Goal: Task Accomplishment & Management: Manage account settings

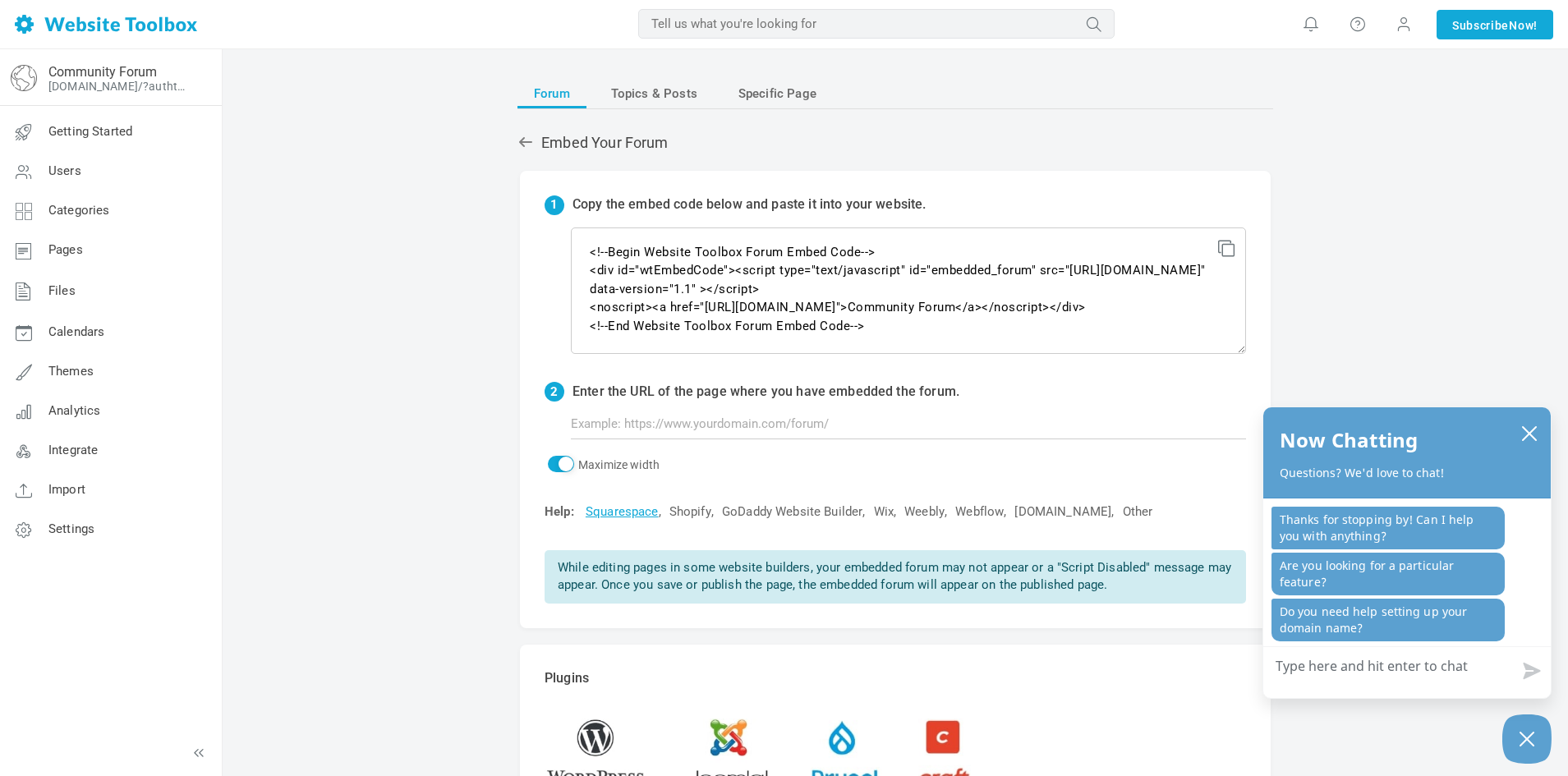
click at [564, 95] on span "Forum" at bounding box center [551, 93] width 36 height 29
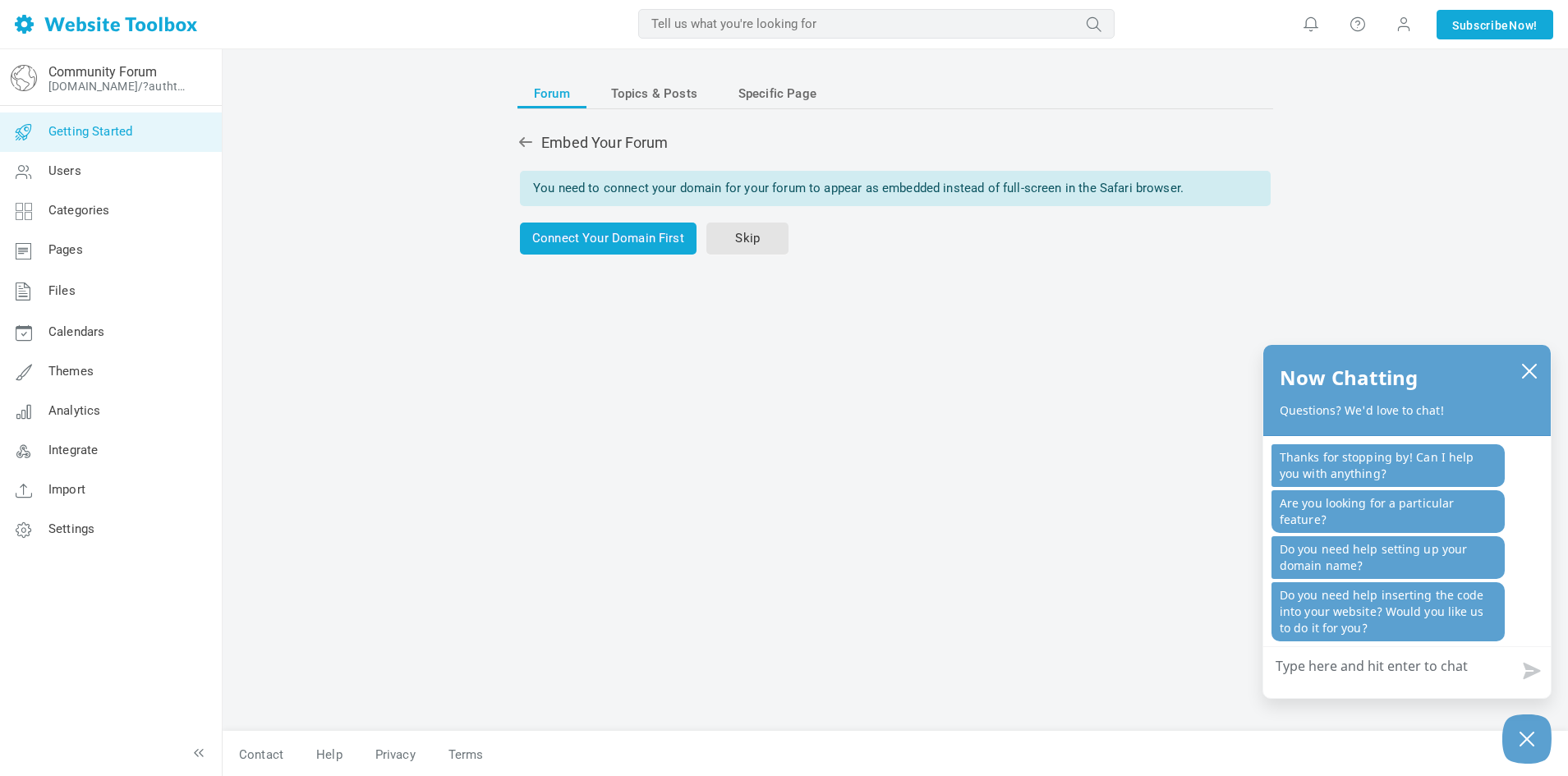
click at [93, 138] on span "Getting Started" at bounding box center [90, 131] width 84 height 15
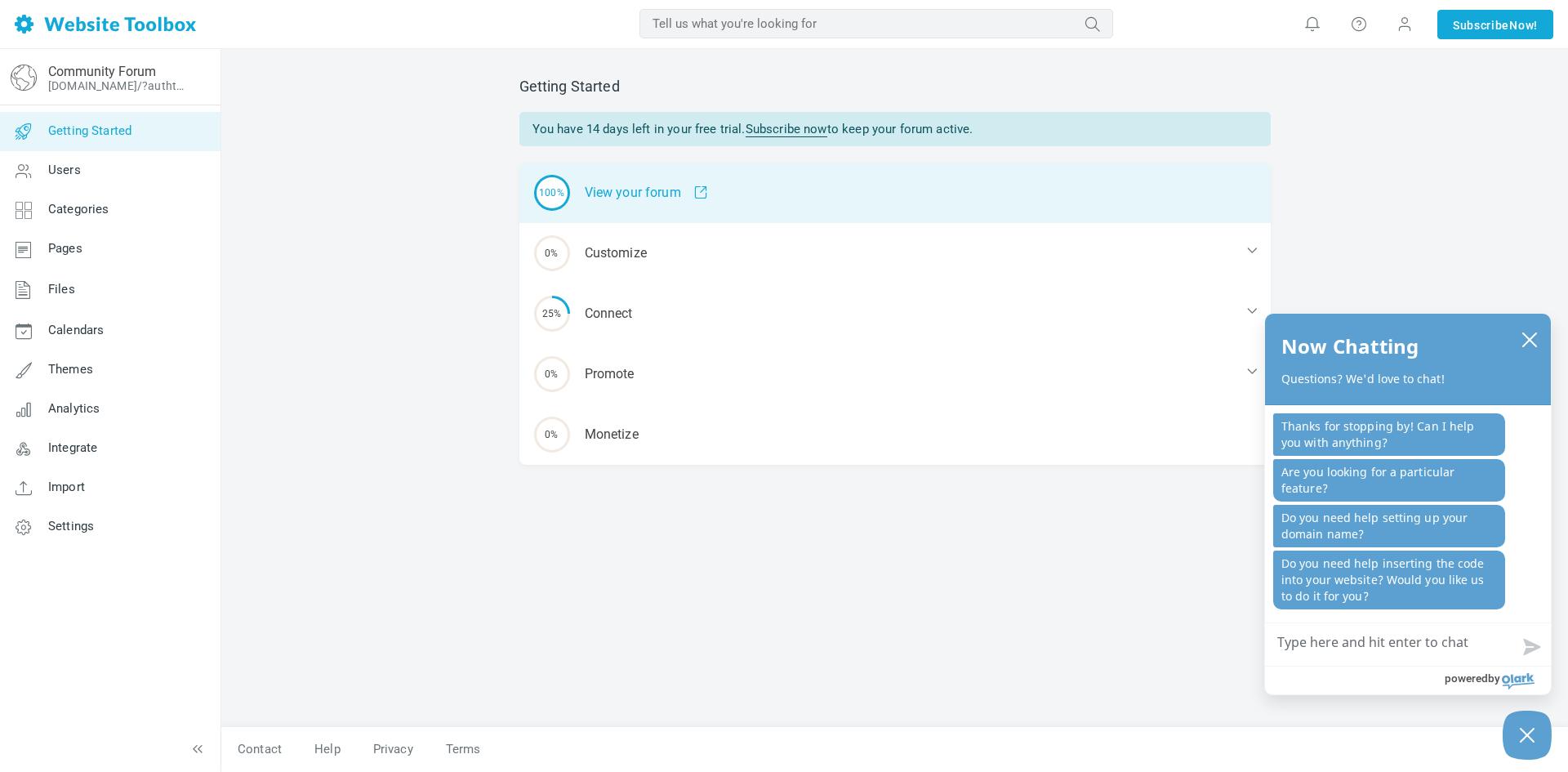
click at [654, 198] on div "100% View your forum" at bounding box center [895, 192] width 751 height 61
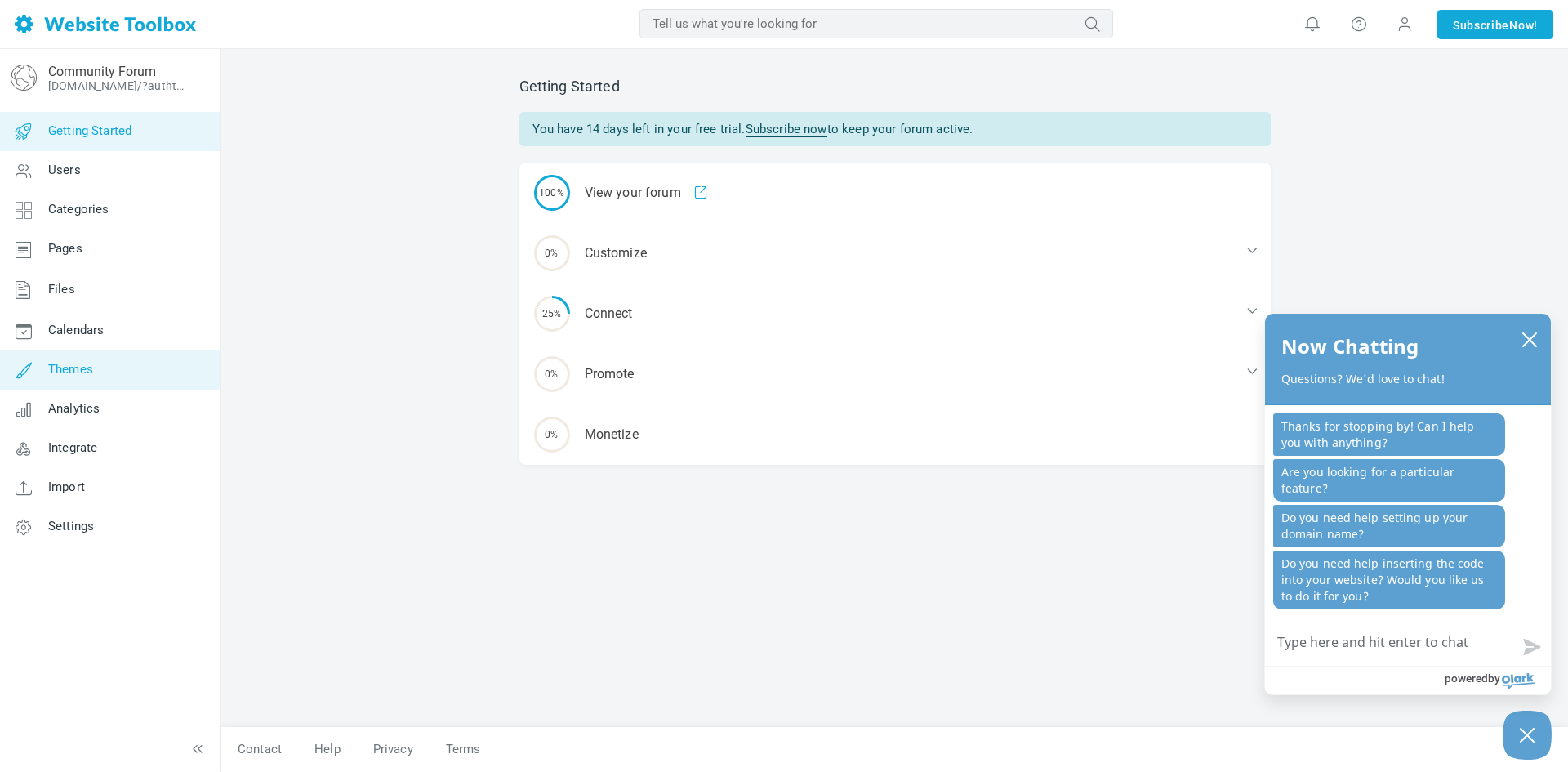
click at [94, 370] on link "Themes" at bounding box center [110, 370] width 222 height 39
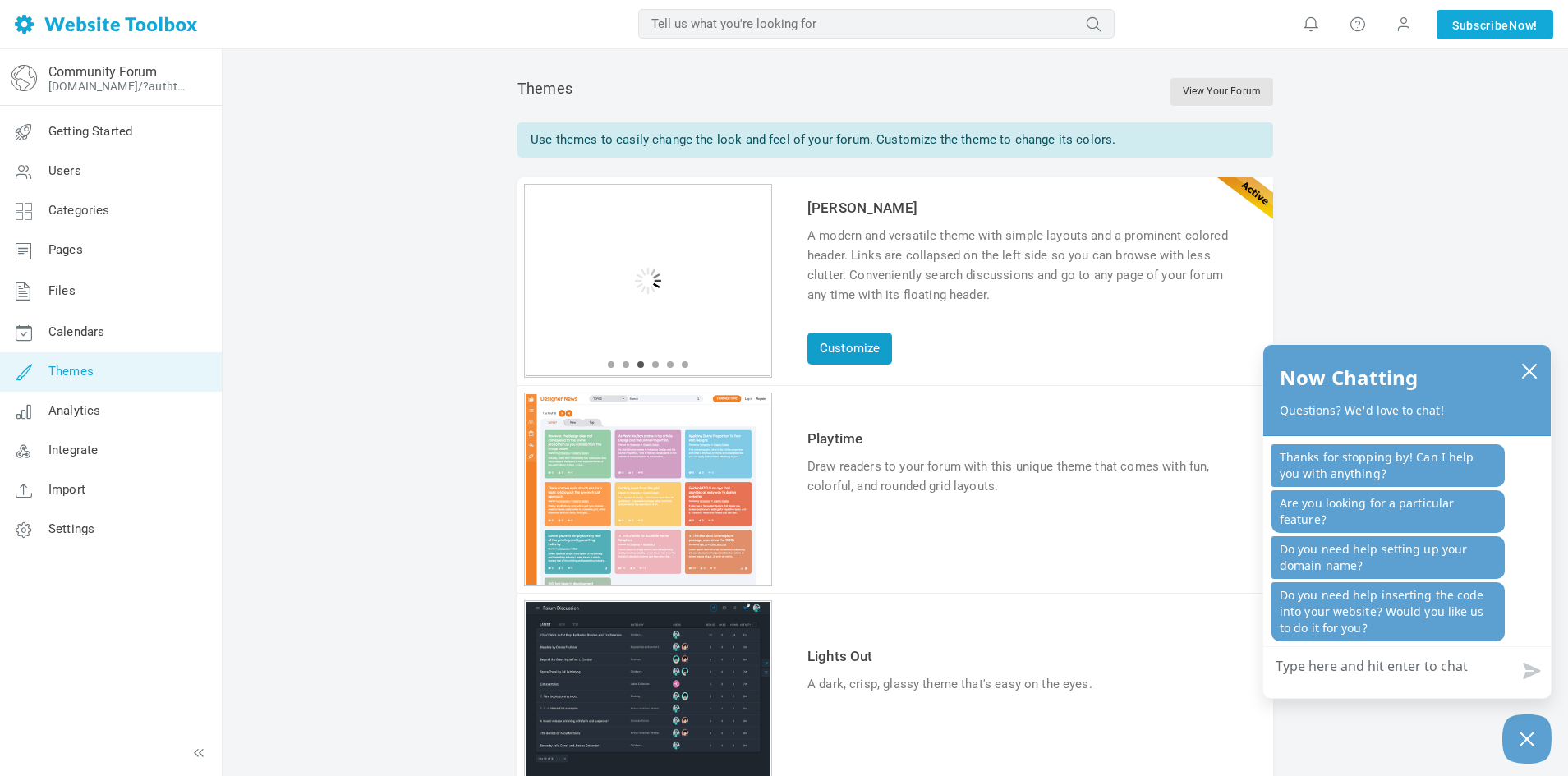
click at [857, 352] on link "Customize" at bounding box center [849, 348] width 85 height 32
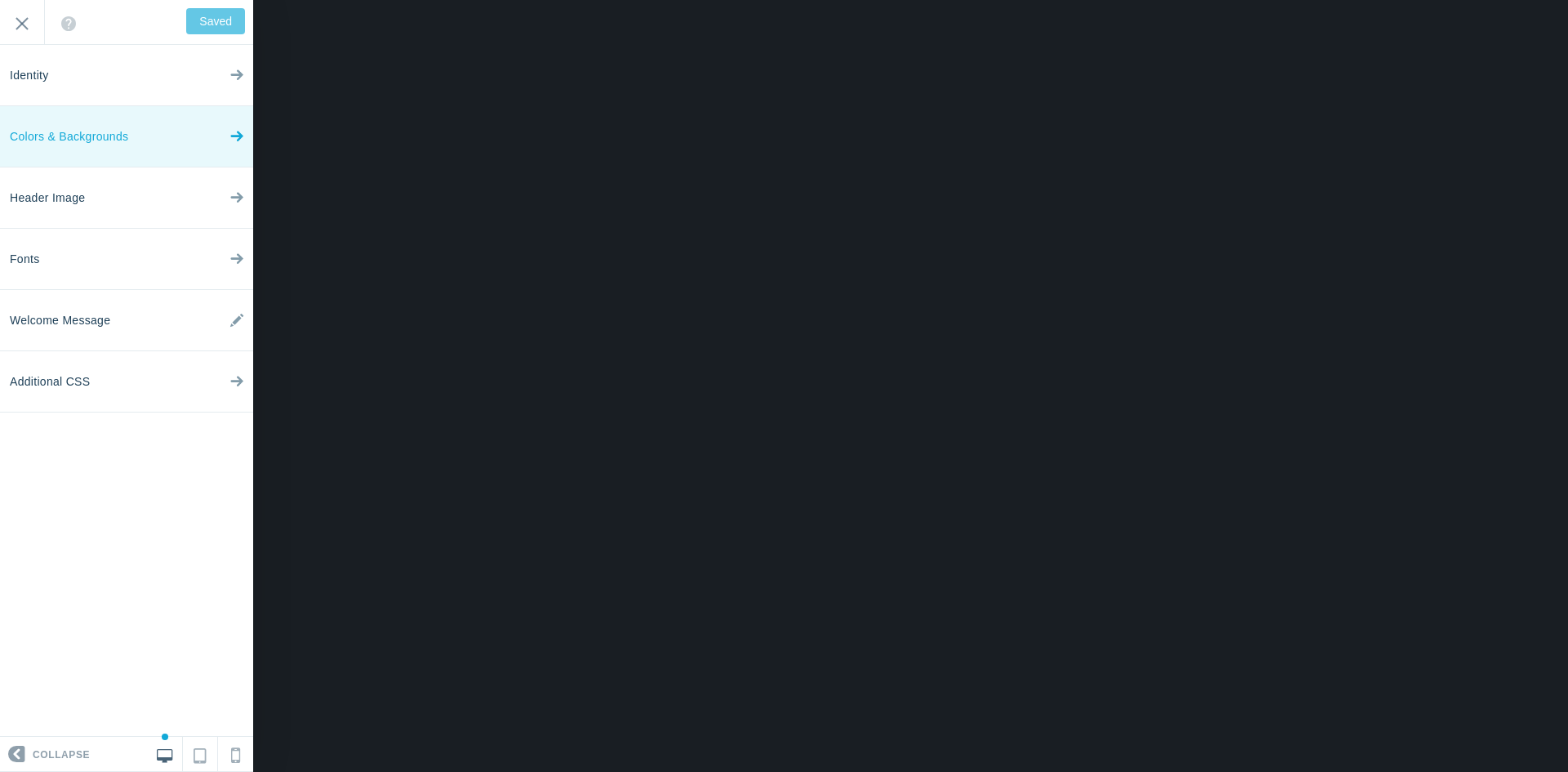
click at [188, 147] on link "Colors & Backgrounds" at bounding box center [127, 137] width 253 height 62
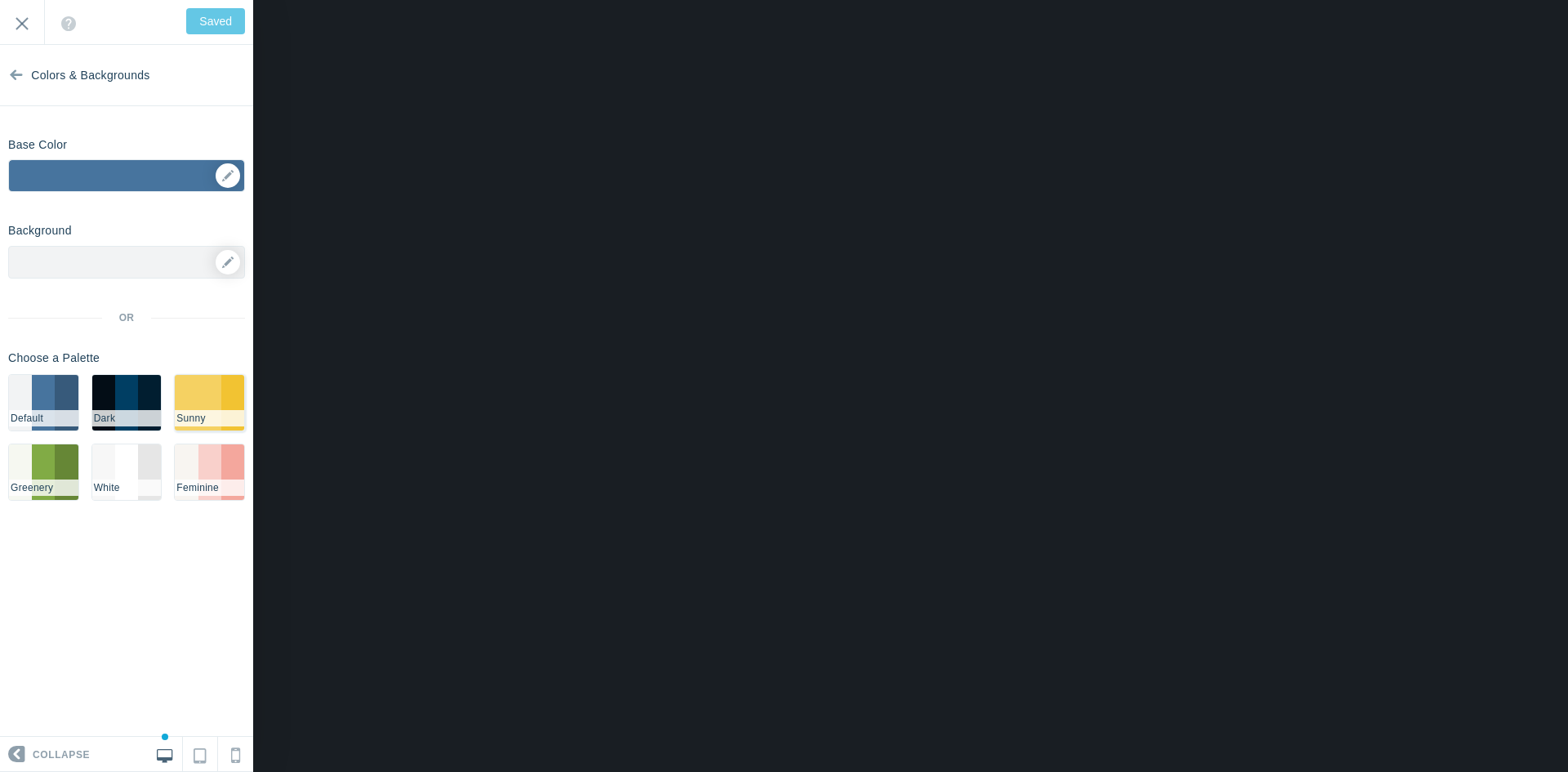
click at [192, 406] on li "#F5D162" at bounding box center [186, 402] width 22 height 56
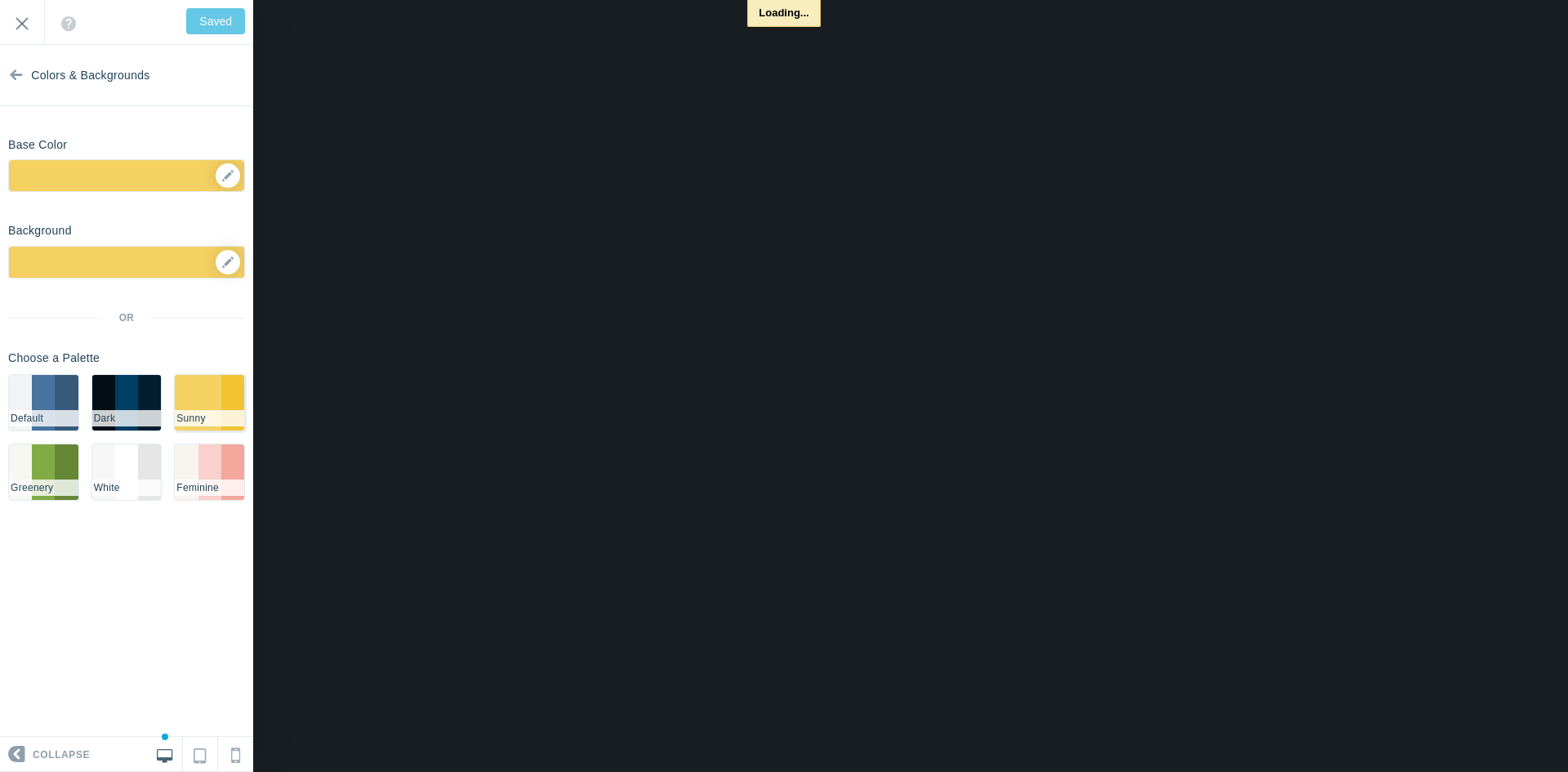
type input "Save"
click at [118, 408] on li "#003e63" at bounding box center [126, 402] width 22 height 56
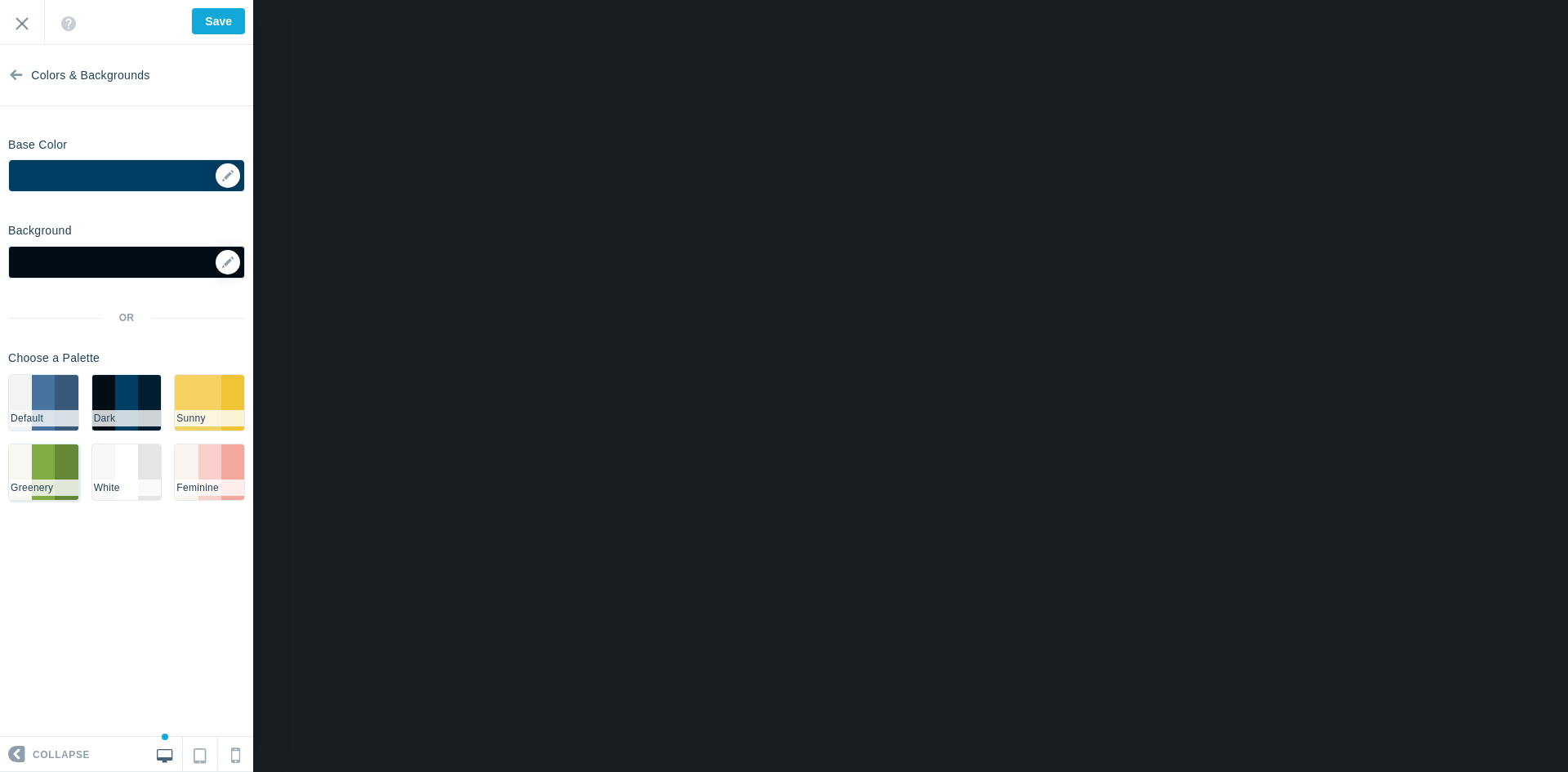
click at [39, 466] on li "#81AB45" at bounding box center [42, 471] width 22 height 56
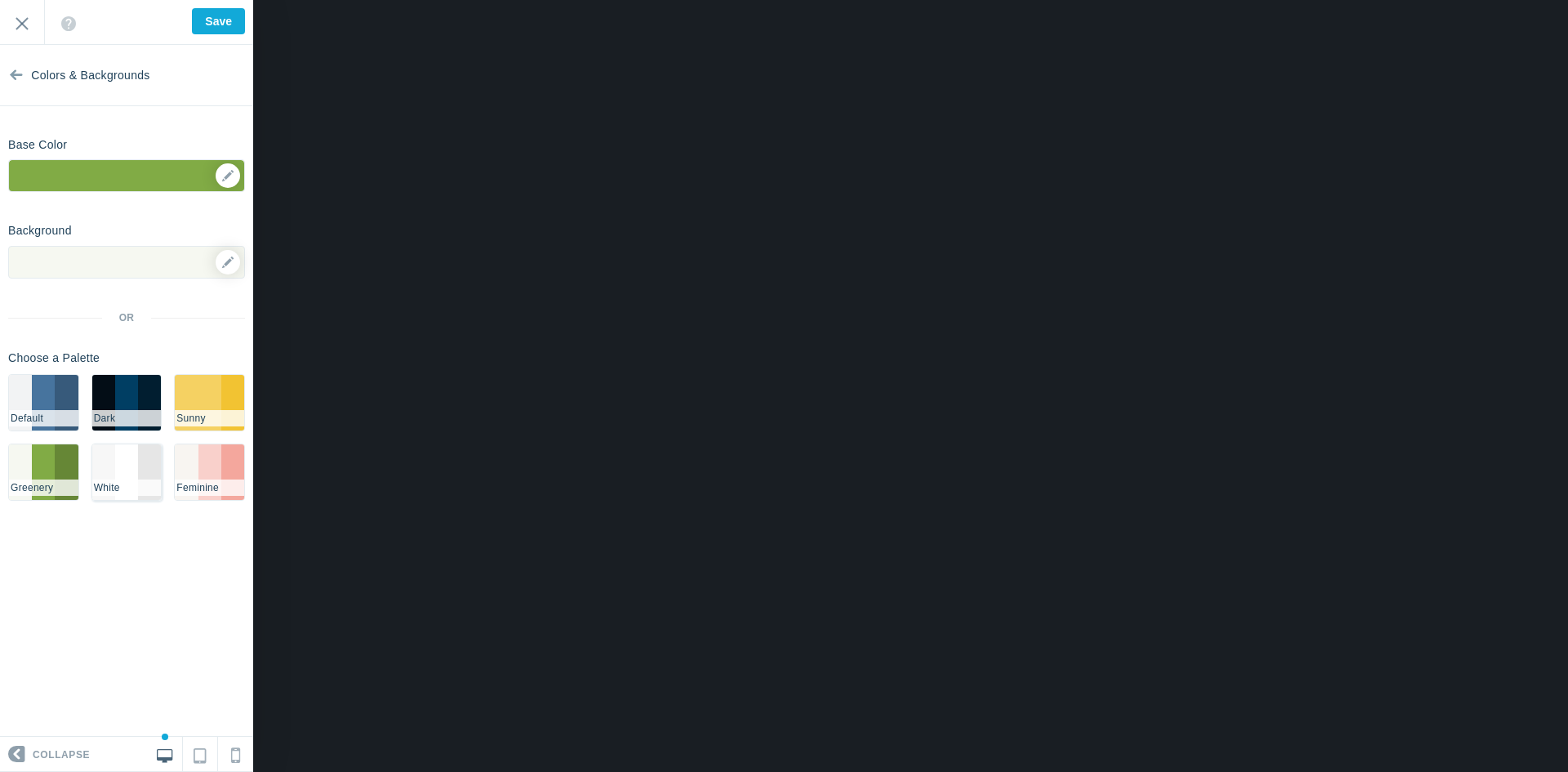
click at [111, 480] on li "White" at bounding box center [127, 488] width 69 height 17
click at [221, 484] on li "Feminine" at bounding box center [209, 488] width 69 height 17
click at [206, 394] on li "#F5D162" at bounding box center [209, 402] width 22 height 56
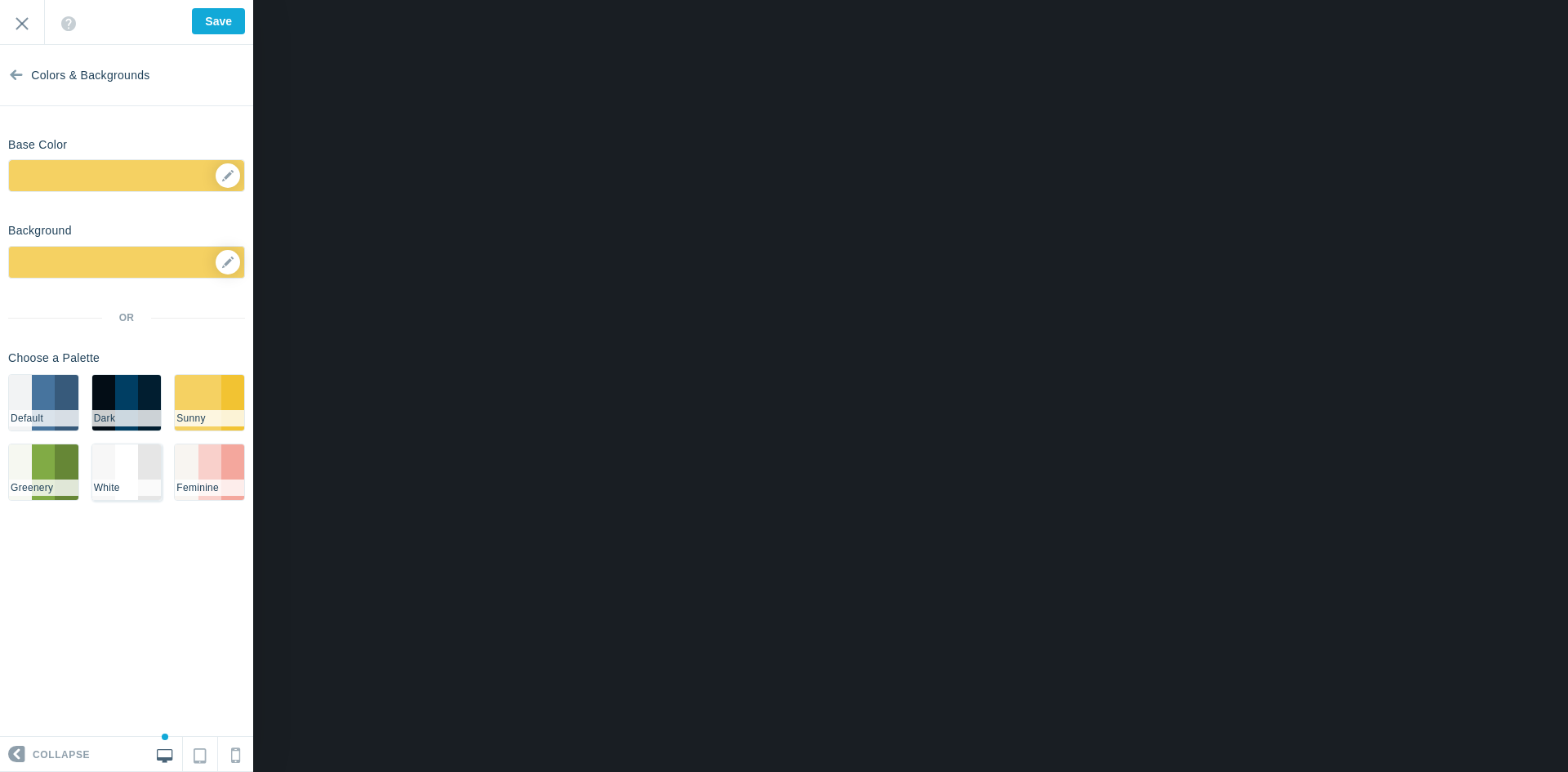
click at [123, 471] on li "#FFFFFF" at bounding box center [126, 471] width 22 height 56
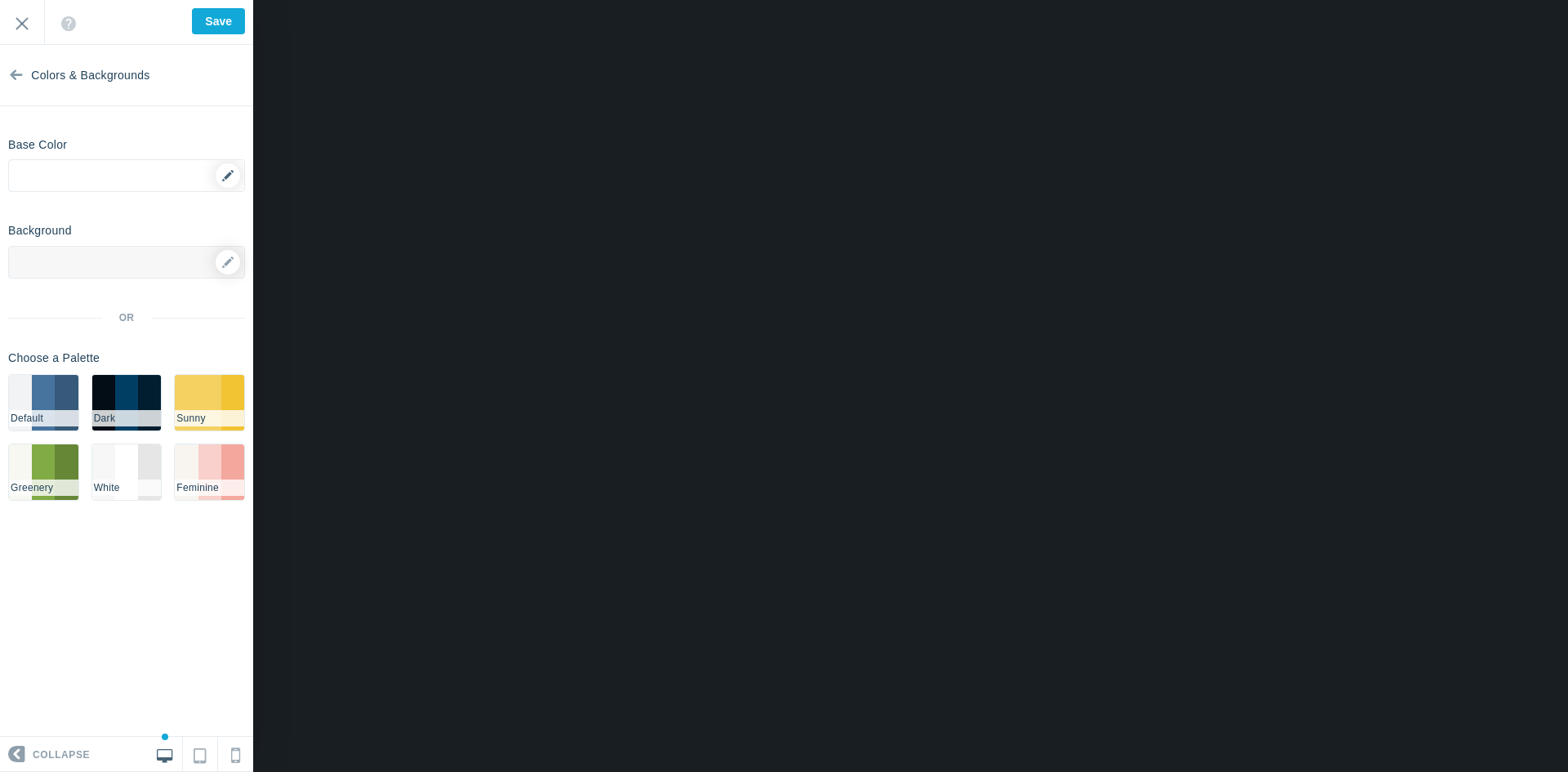
click at [228, 182] on div "▼" at bounding box center [127, 180] width 235 height 41
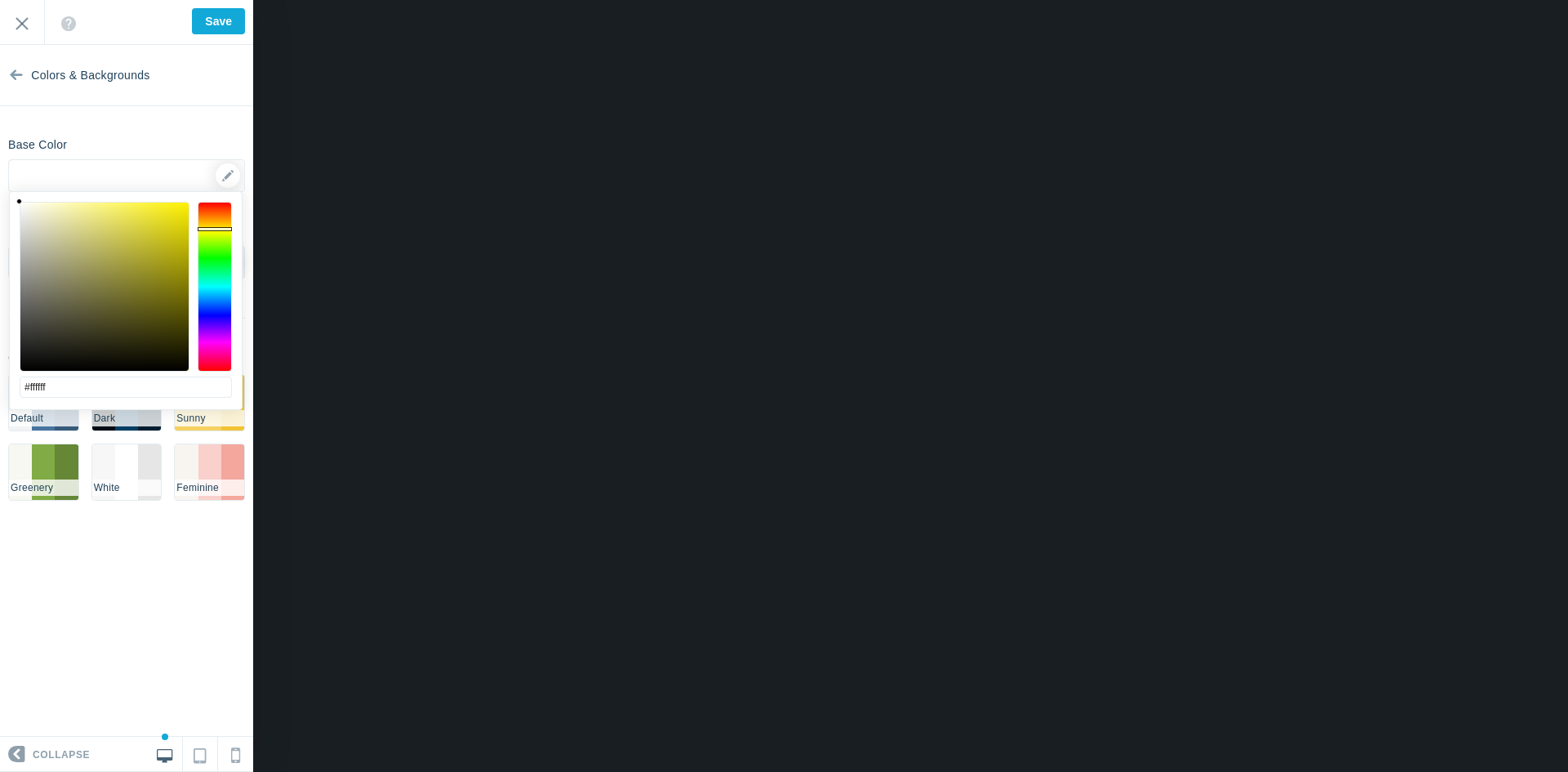
click at [212, 229] on div at bounding box center [214, 286] width 34 height 170
click at [42, 209] on div at bounding box center [105, 286] width 168 height 168
type input "#f4ead3"
click at [214, 222] on div at bounding box center [214, 286] width 34 height 170
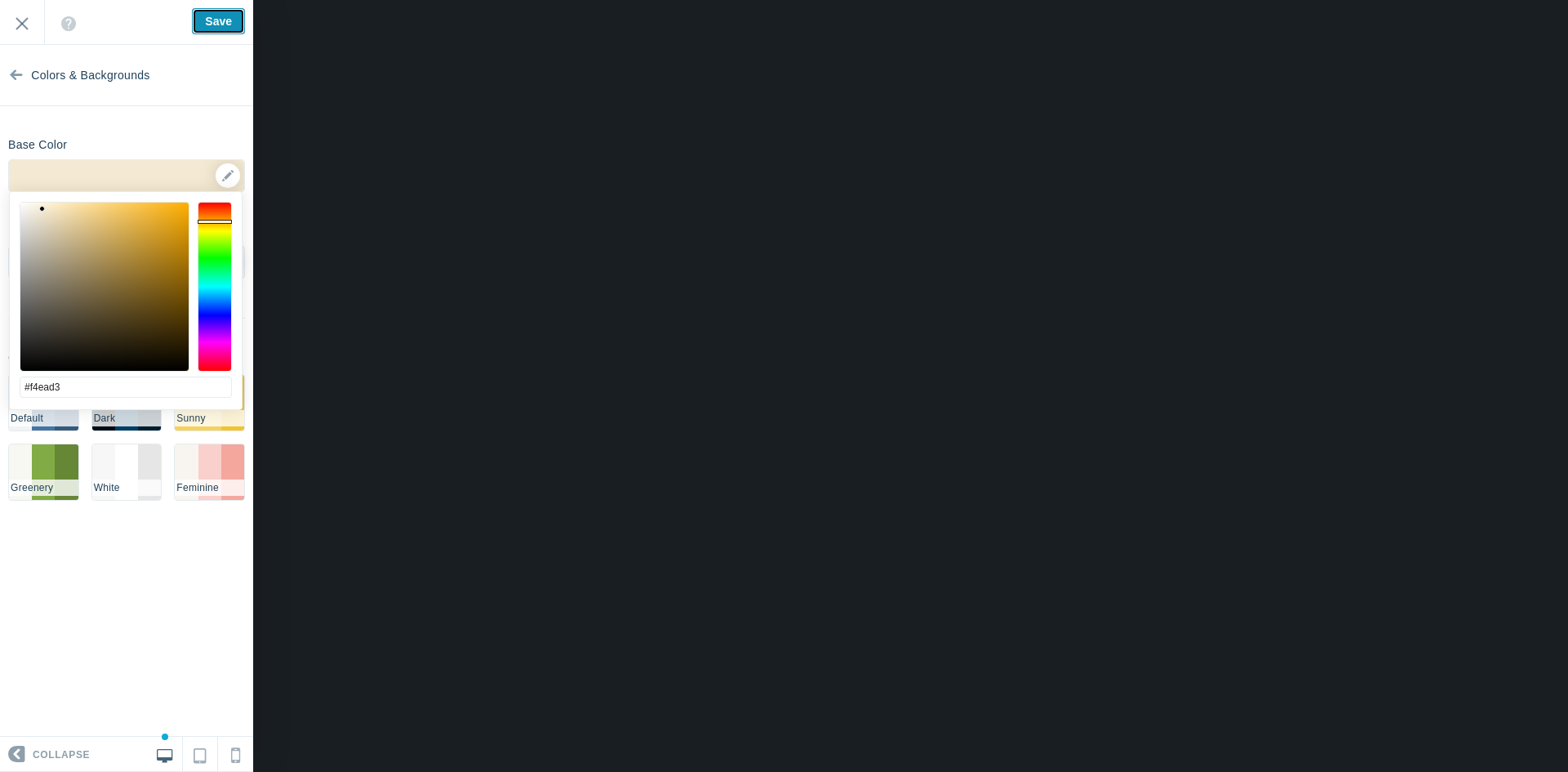
click at [209, 23] on input "Save" at bounding box center [218, 21] width 53 height 26
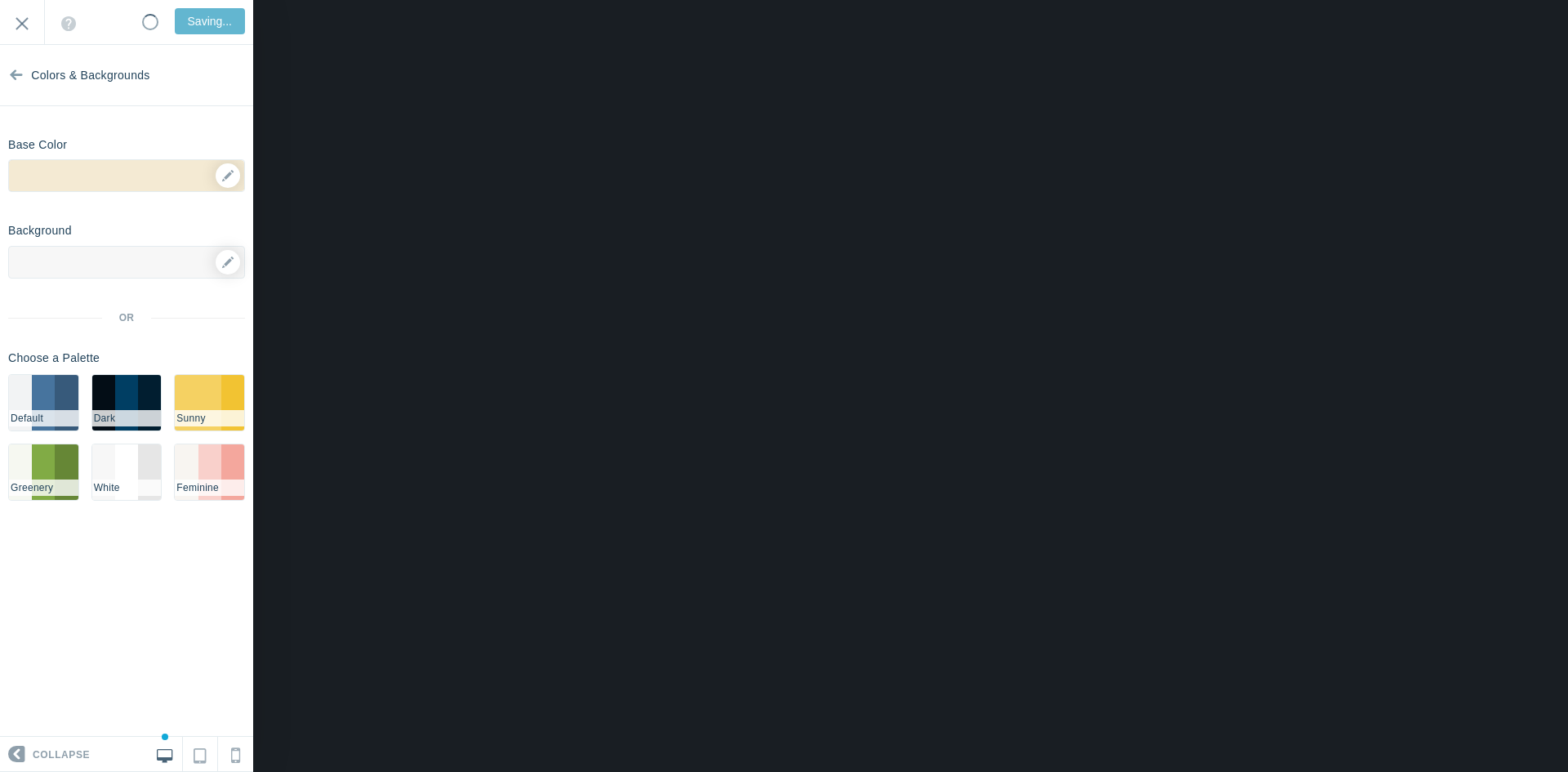
type input "Saved"
click at [23, 24] on input "Exit" at bounding box center [22, 22] width 44 height 45
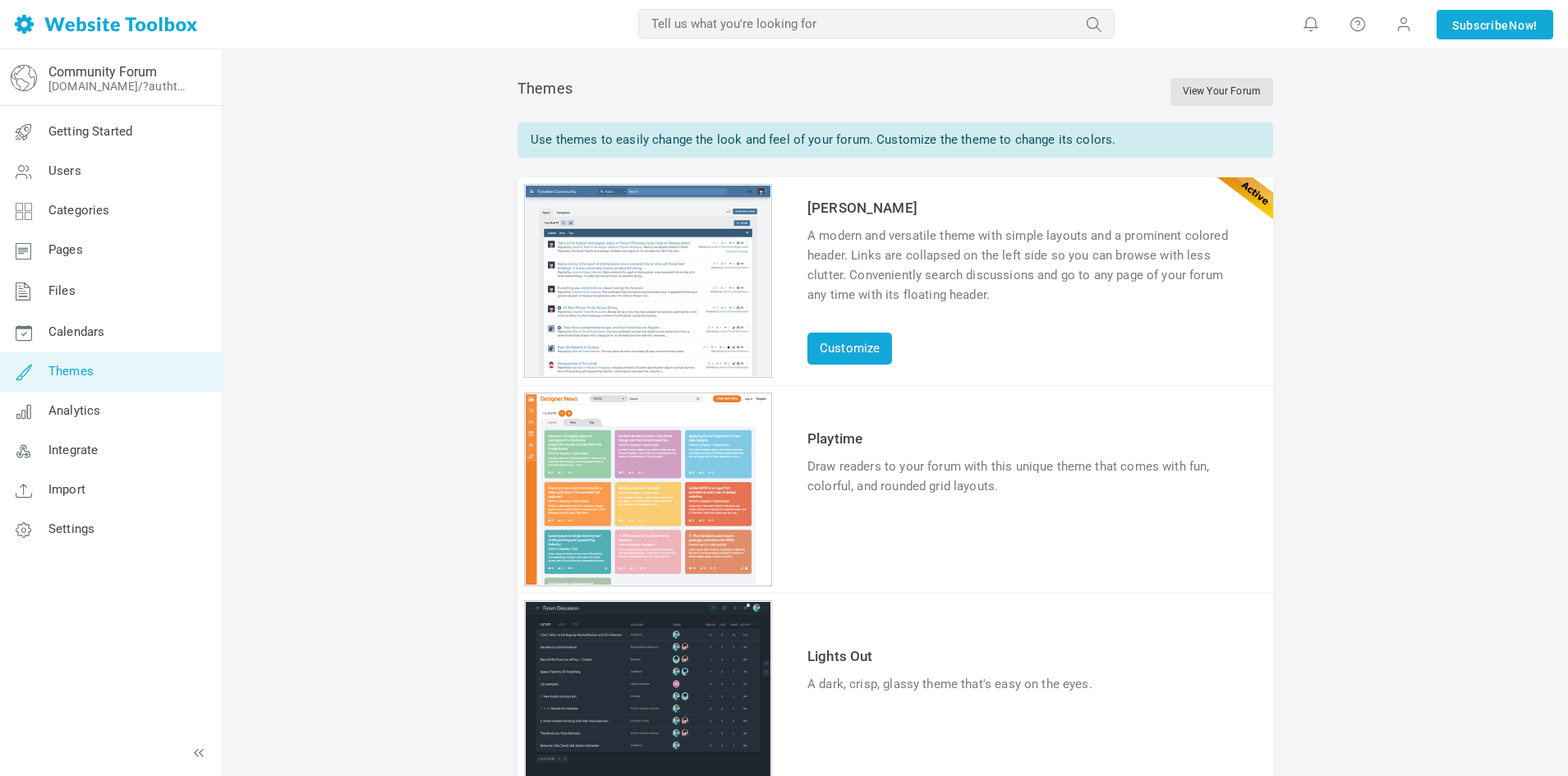
click at [95, 372] on link "Themes" at bounding box center [111, 372] width 223 height 39
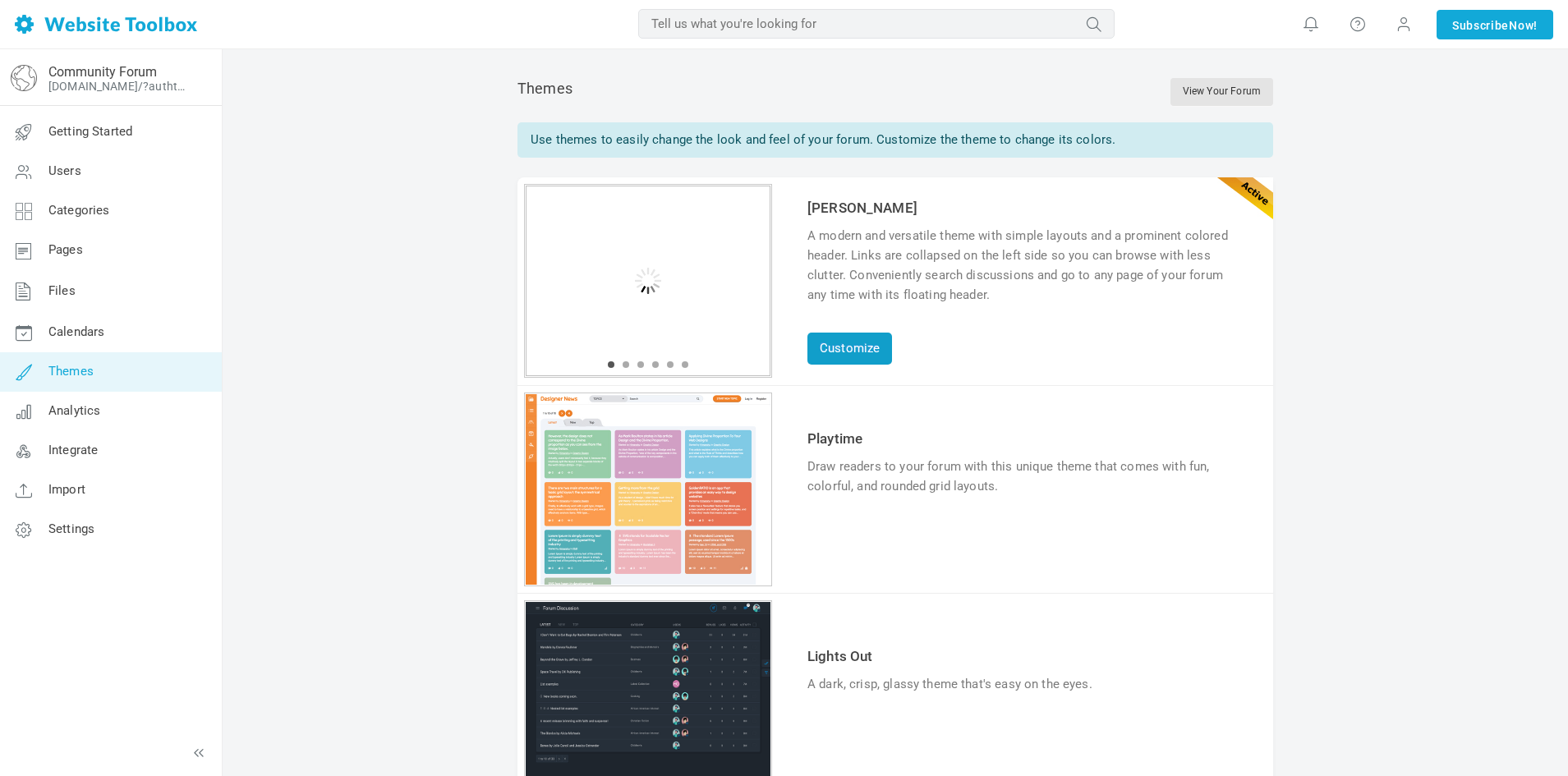
click at [864, 357] on link "Customize" at bounding box center [849, 348] width 85 height 32
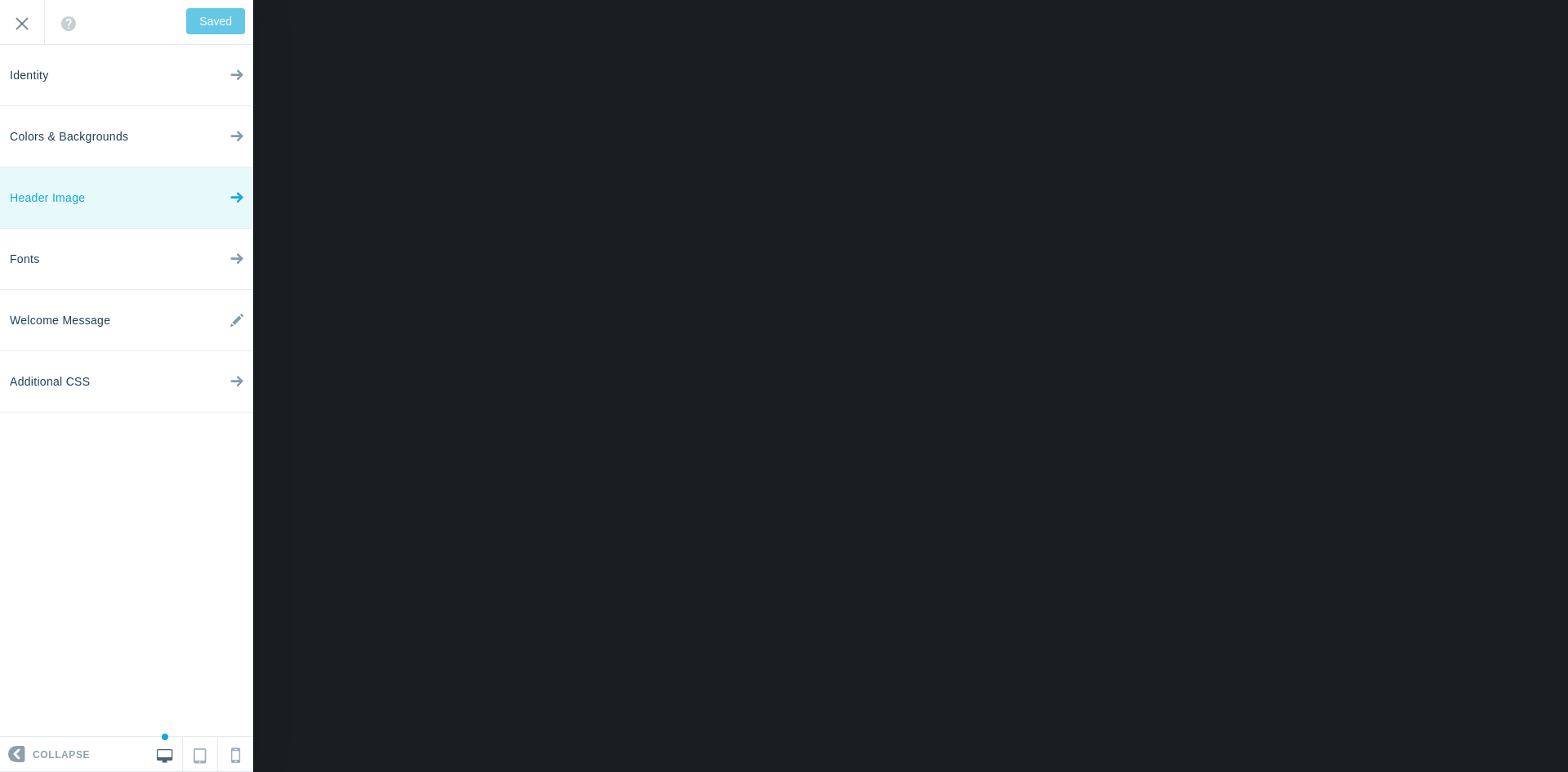
click at [122, 203] on link "Header Image" at bounding box center [127, 198] width 253 height 62
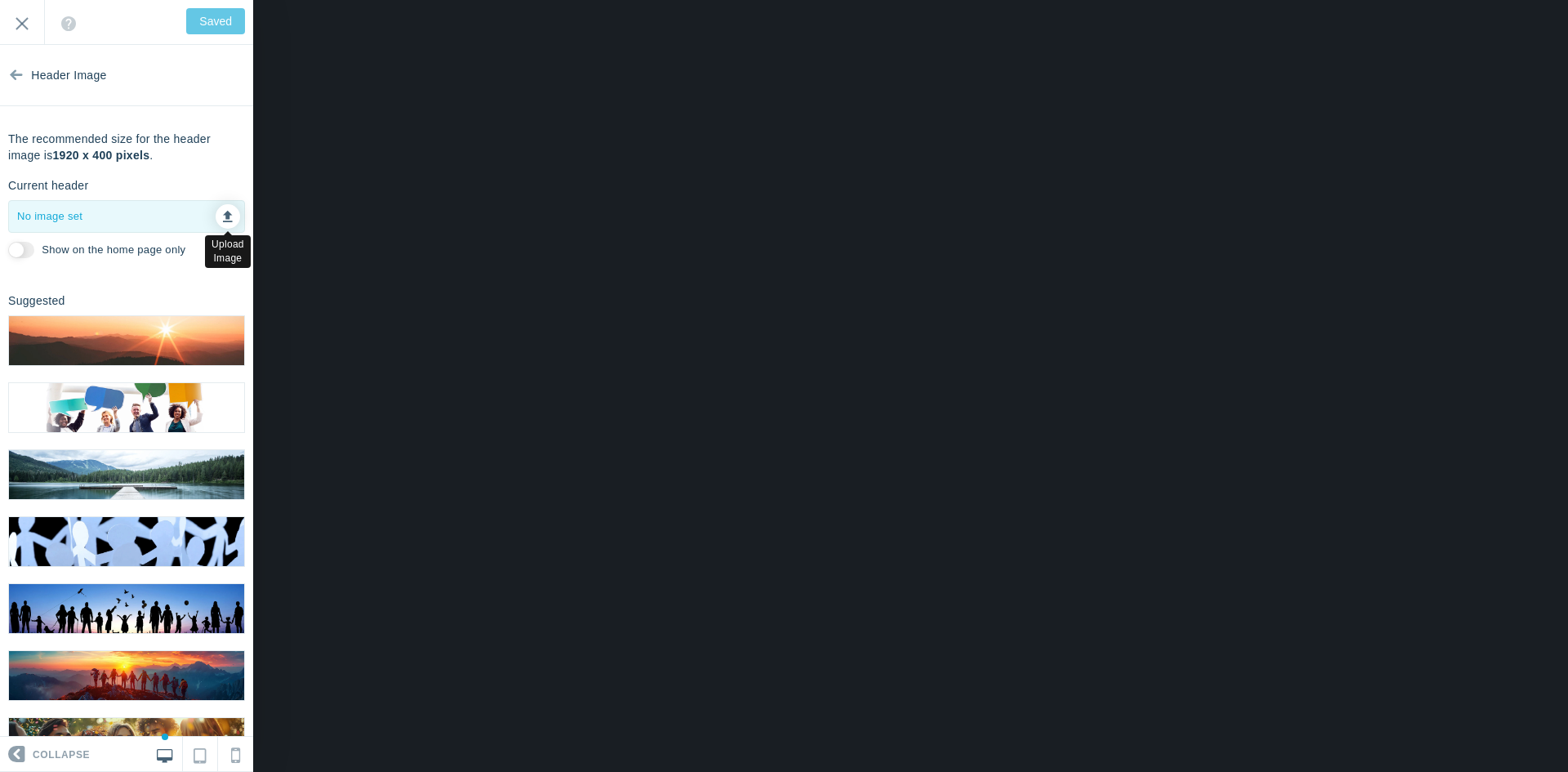
click at [218, 221] on link at bounding box center [227, 216] width 24 height 24
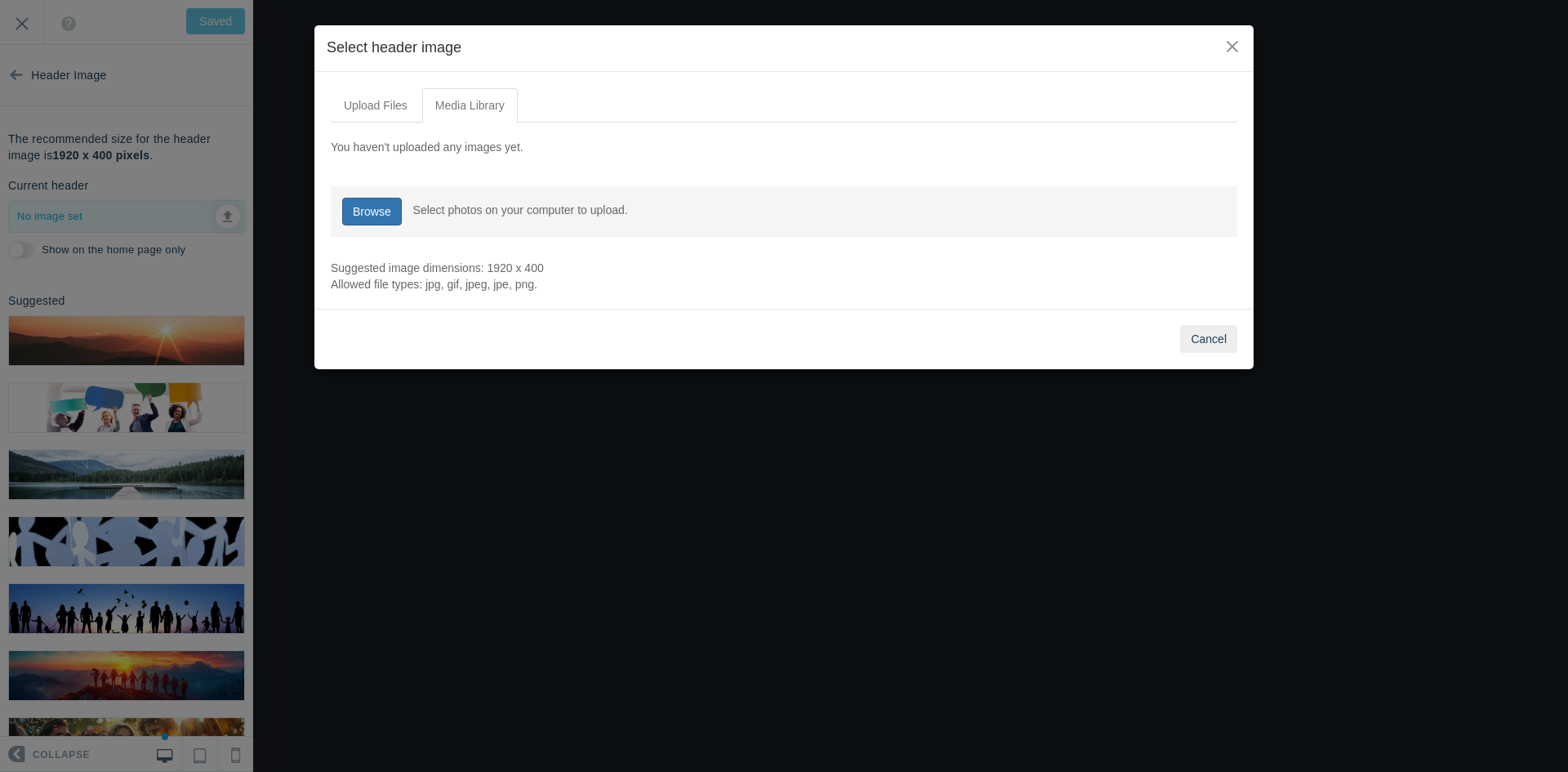
click at [370, 214] on link "Browse" at bounding box center [372, 211] width 60 height 27
type input "C:\fakepath\5tet.png"
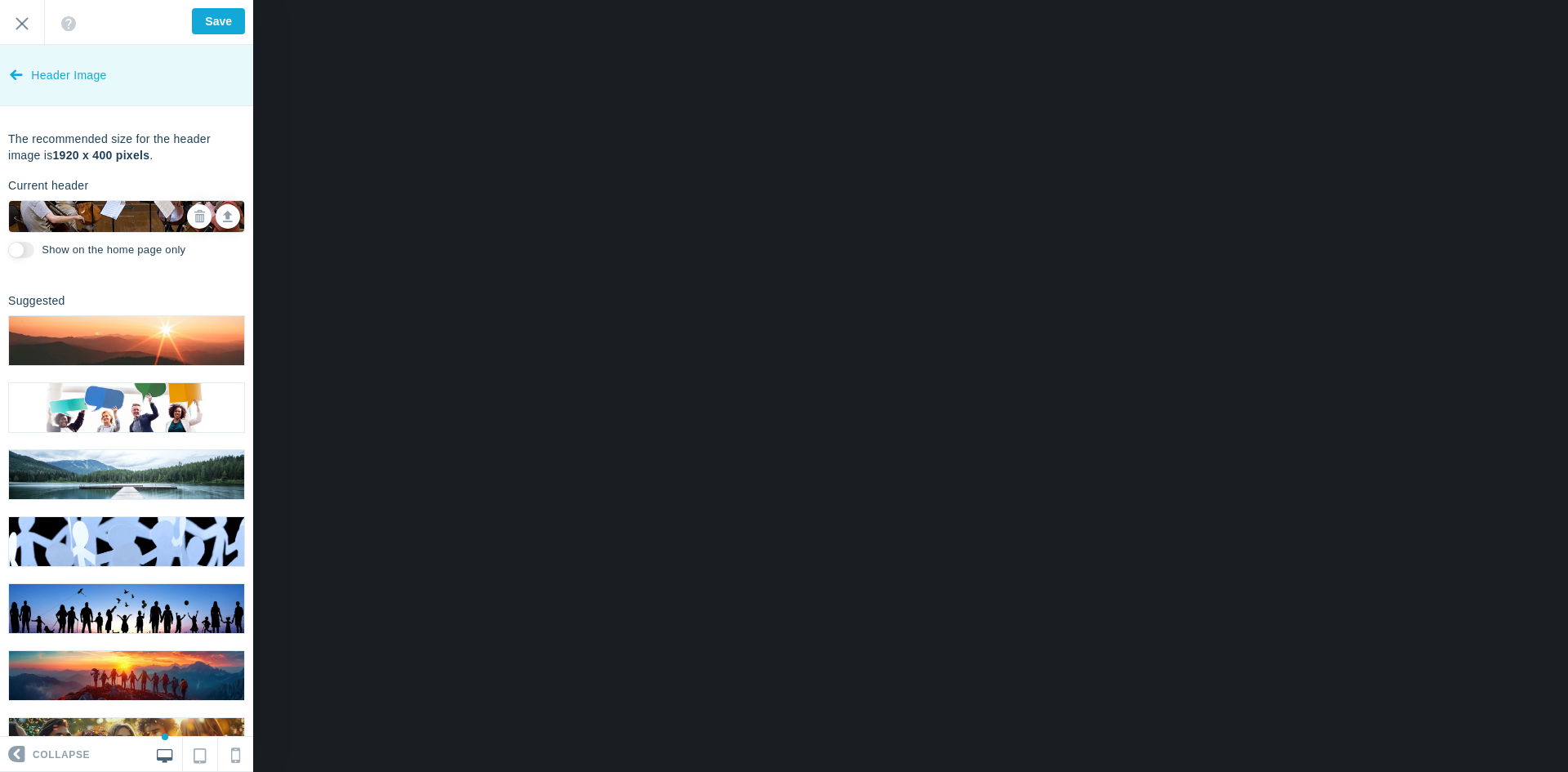
click at [14, 71] on icon at bounding box center [17, 72] width 13 height 62
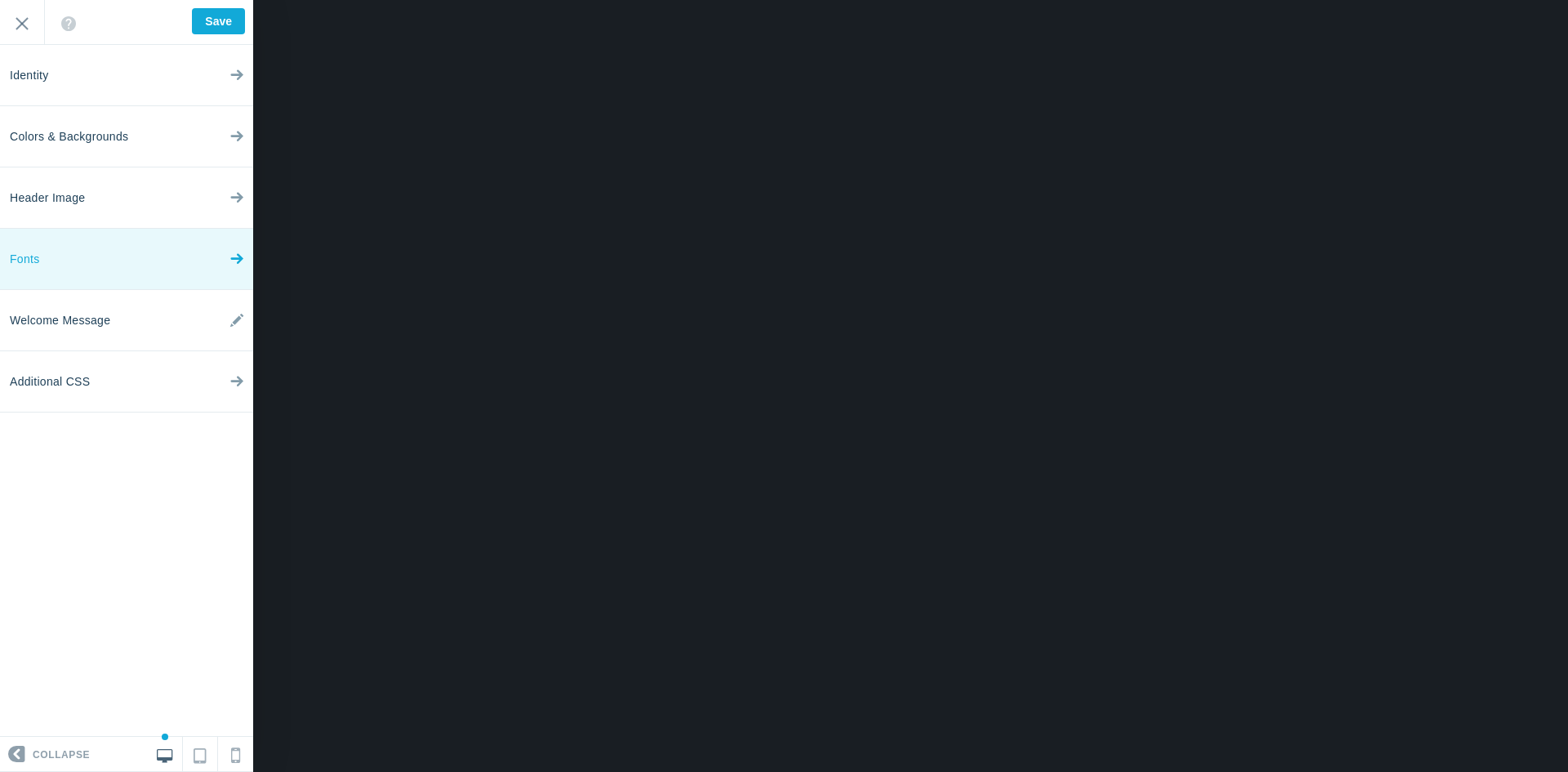
click at [107, 255] on link "Fonts" at bounding box center [127, 260] width 253 height 62
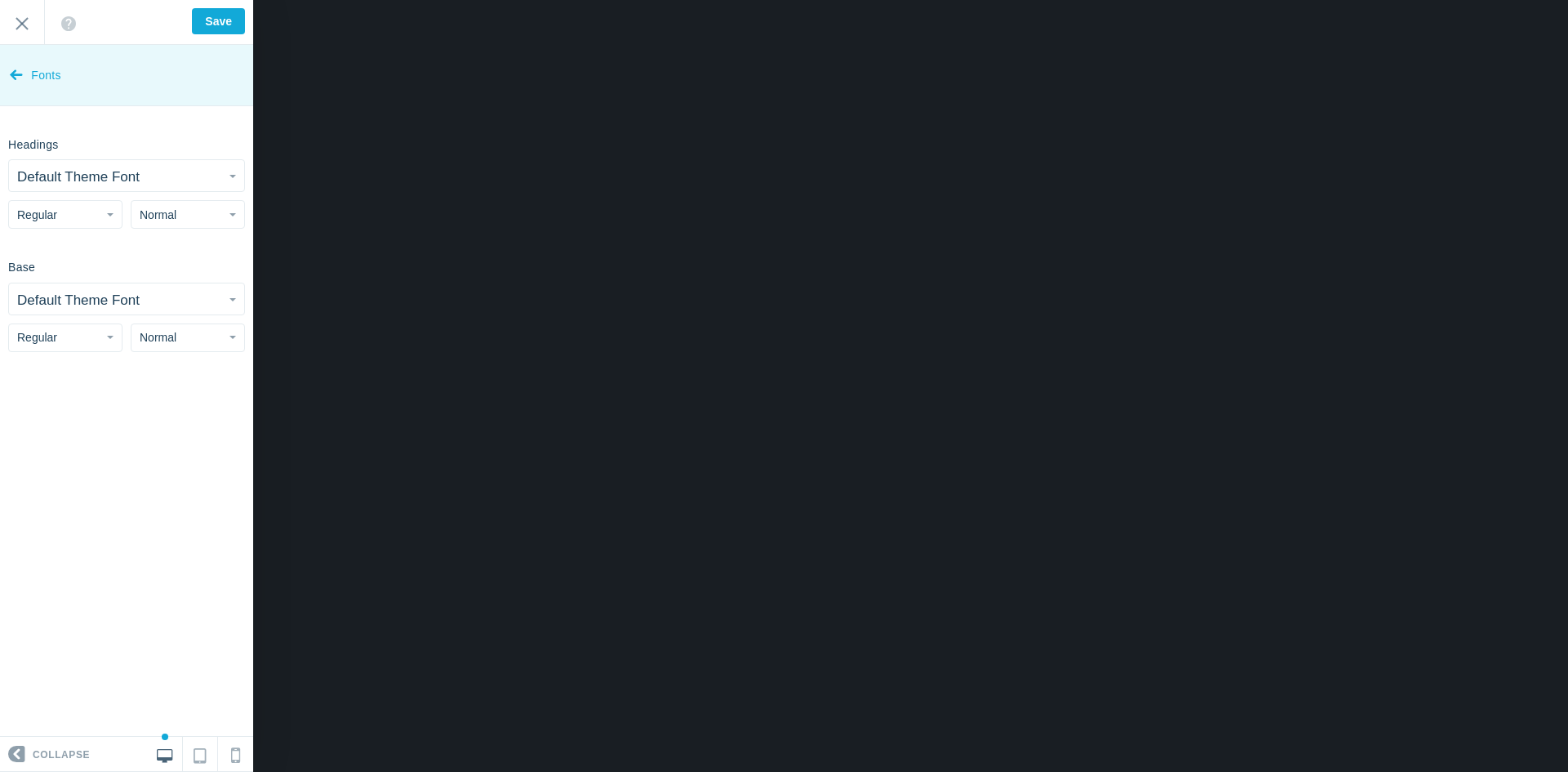
click at [23, 80] on link "Fonts" at bounding box center [127, 76] width 253 height 62
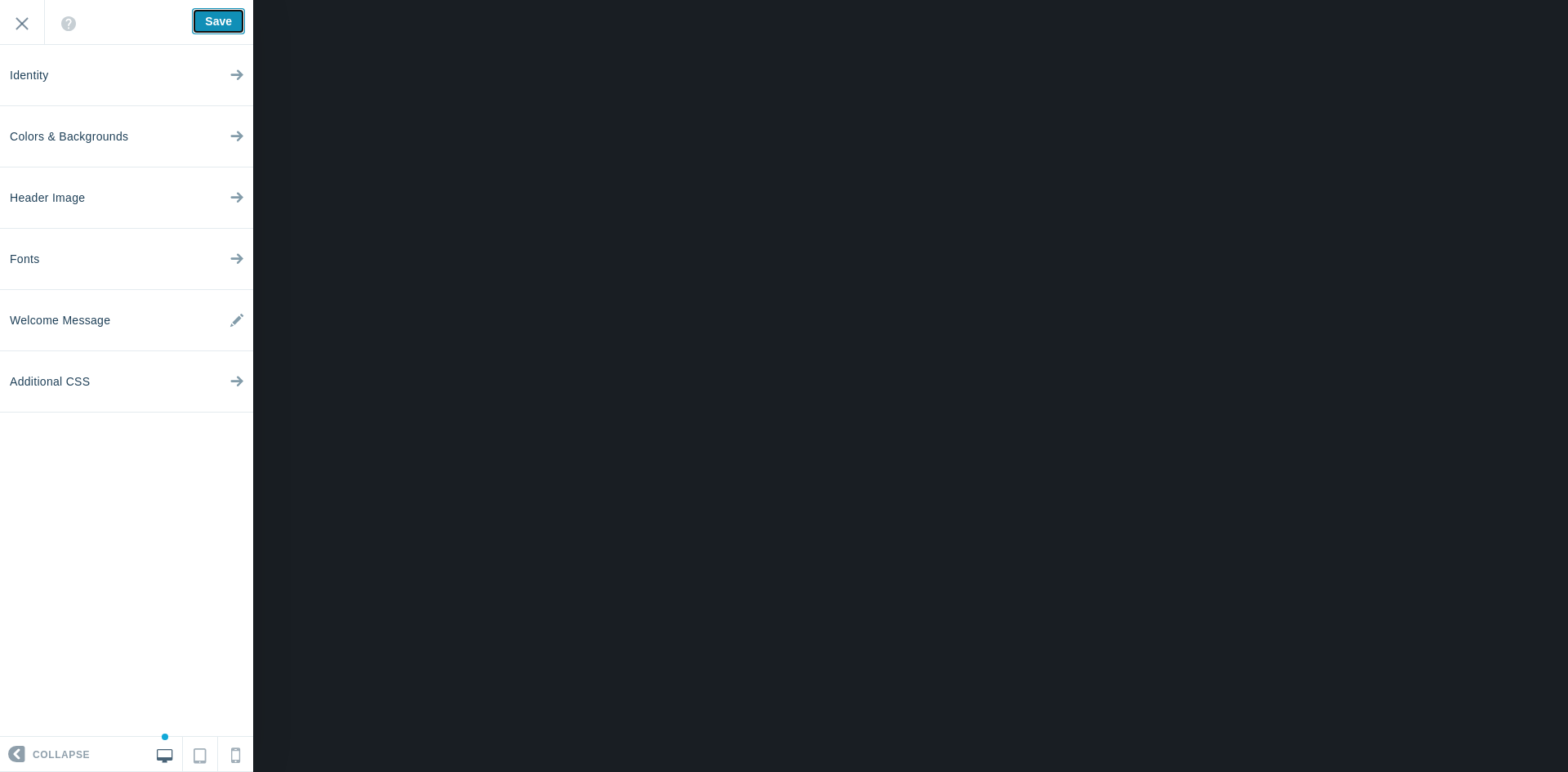
click at [203, 33] on input "Save" at bounding box center [218, 21] width 53 height 26
type input "Saved"
click at [11, 21] on input "Exit" at bounding box center [22, 22] width 44 height 45
